Goal: Transaction & Acquisition: Purchase product/service

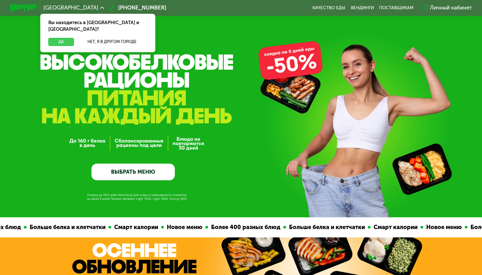
click at [60, 38] on button "Да" at bounding box center [61, 42] width 26 height 8
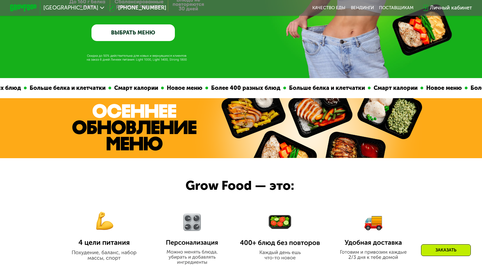
scroll to position [129, 0]
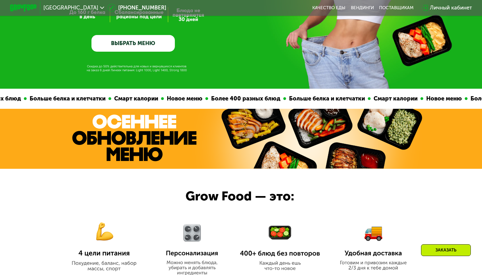
click at [143, 41] on link "ВЫБРАТЬ МЕНЮ" at bounding box center [132, 43] width 83 height 17
click at [141, 44] on link "ВЫБРАТЬ МЕНЮ" at bounding box center [132, 43] width 83 height 17
click at [133, 43] on link "ВЫБРАТЬ МЕНЮ" at bounding box center [132, 43] width 83 height 17
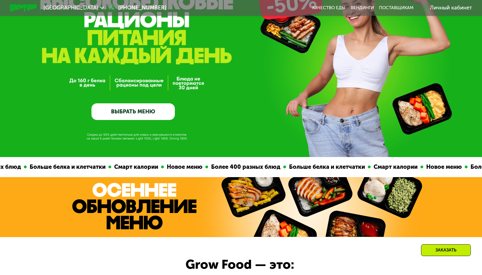
scroll to position [58, 0]
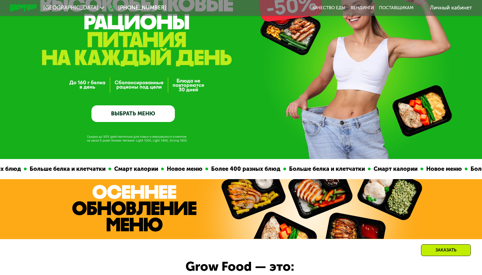
click at [127, 111] on link "ВЫБРАТЬ МЕНЮ" at bounding box center [132, 113] width 83 height 17
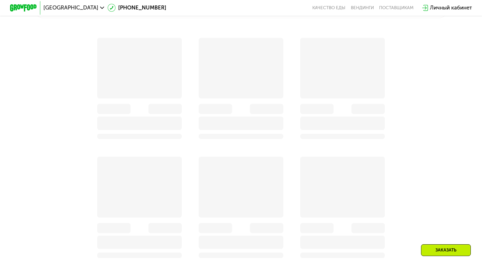
scroll to position [519, 0]
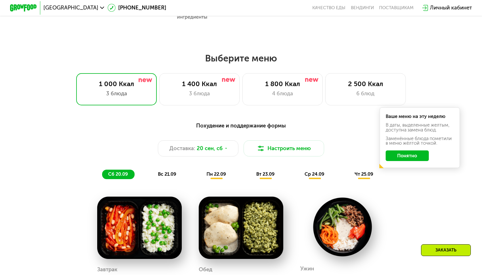
scroll to position [363, 0]
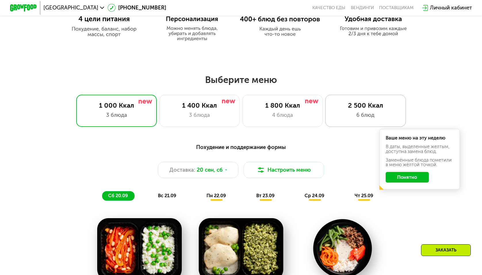
click at [352, 111] on div "6 блюд" at bounding box center [365, 115] width 66 height 8
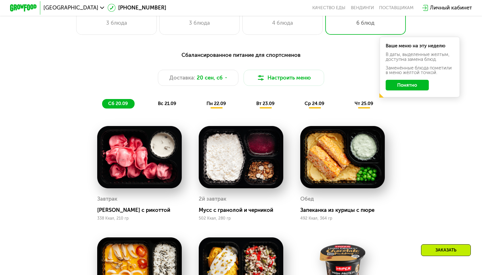
scroll to position [446, 0]
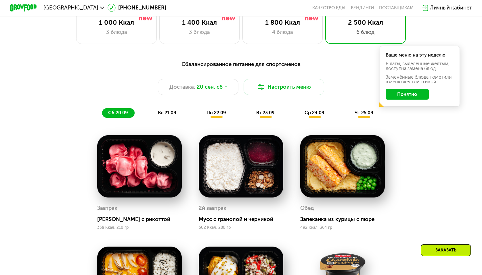
click at [165, 107] on div "Сбалансированное питание для спортсменов Доставка: 20 сен, сб Настроить меню сб…" at bounding box center [241, 89] width 396 height 58
click at [166, 113] on span "вс 21.09" at bounding box center [167, 112] width 18 height 5
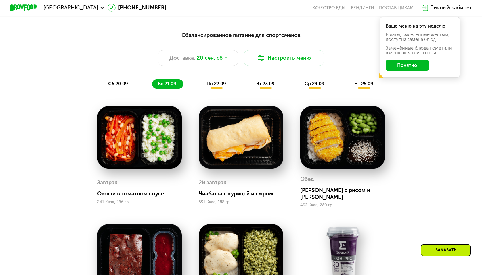
scroll to position [460, 0]
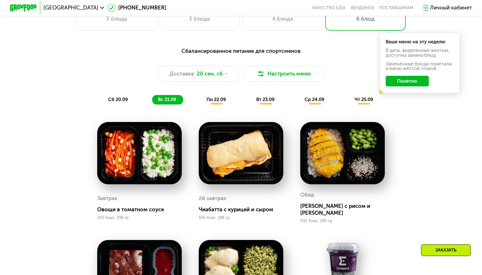
click at [220, 99] on span "пн 22.09" at bounding box center [216, 99] width 20 height 5
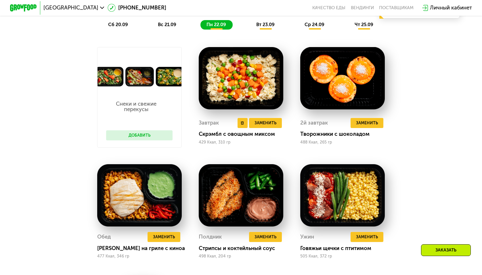
scroll to position [534, 0]
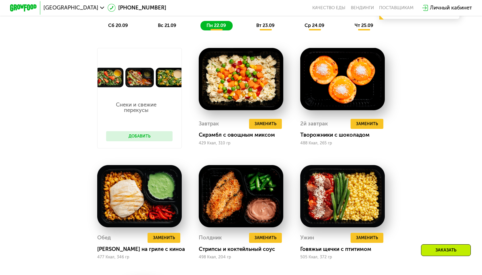
click at [268, 29] on div "вт 23.09" at bounding box center [265, 25] width 31 height 9
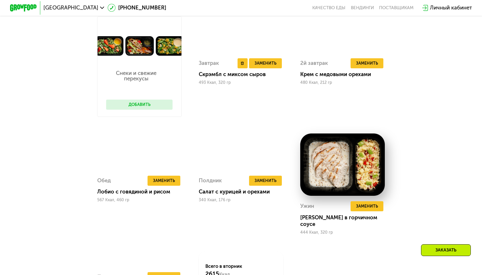
scroll to position [543, 0]
